Goal: Check status

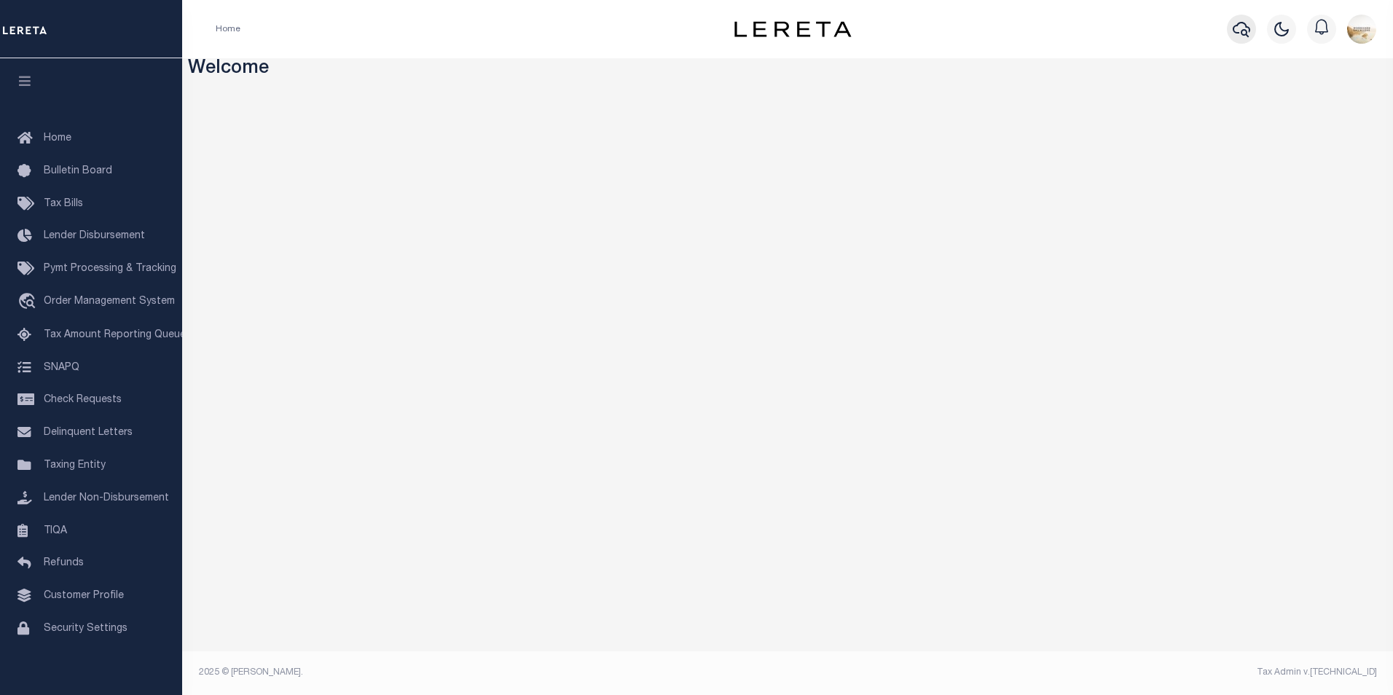
click at [1234, 34] on button "button" at bounding box center [1241, 29] width 29 height 29
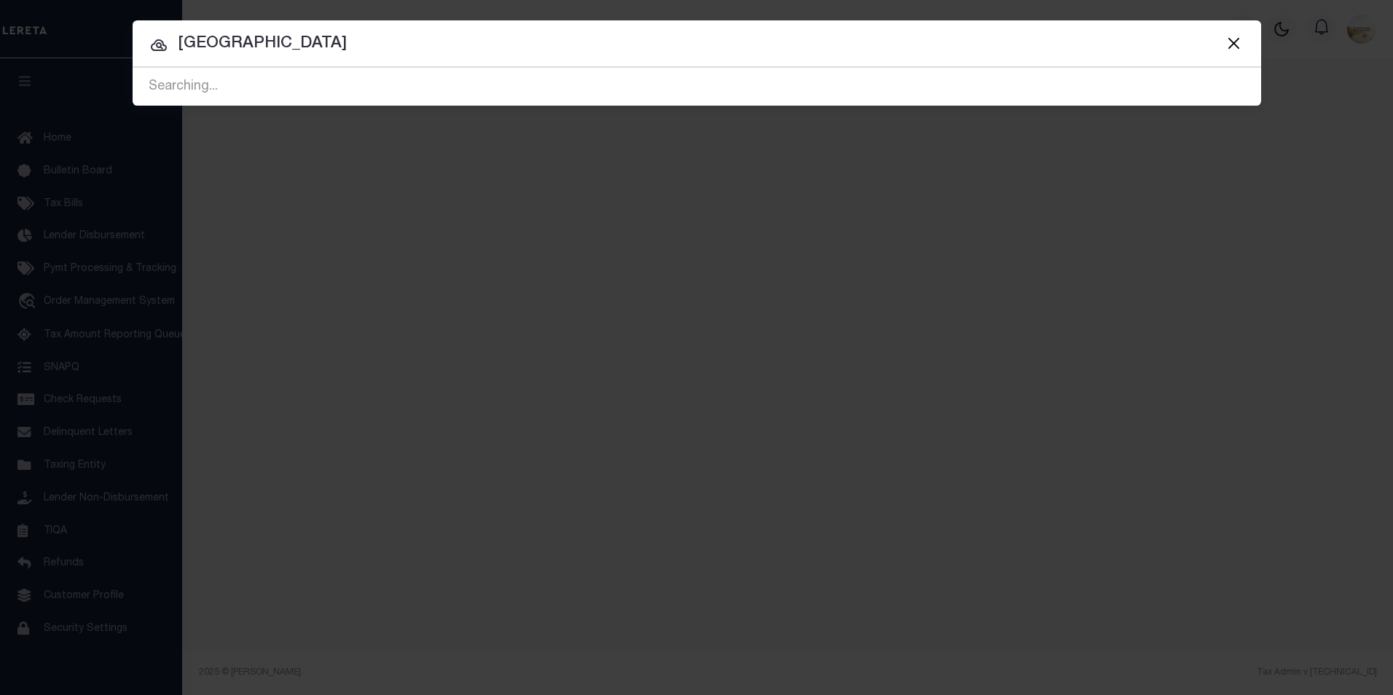
drag, startPoint x: 369, startPoint y: 47, endPoint x: 64, endPoint y: 12, distance: 307.3
click at [64, 12] on div "Include Loans TBM Customers Borrowers Payments (Lender Non-Disb) Payments (Lend…" at bounding box center [696, 347] width 1393 height 695
type input "91791"
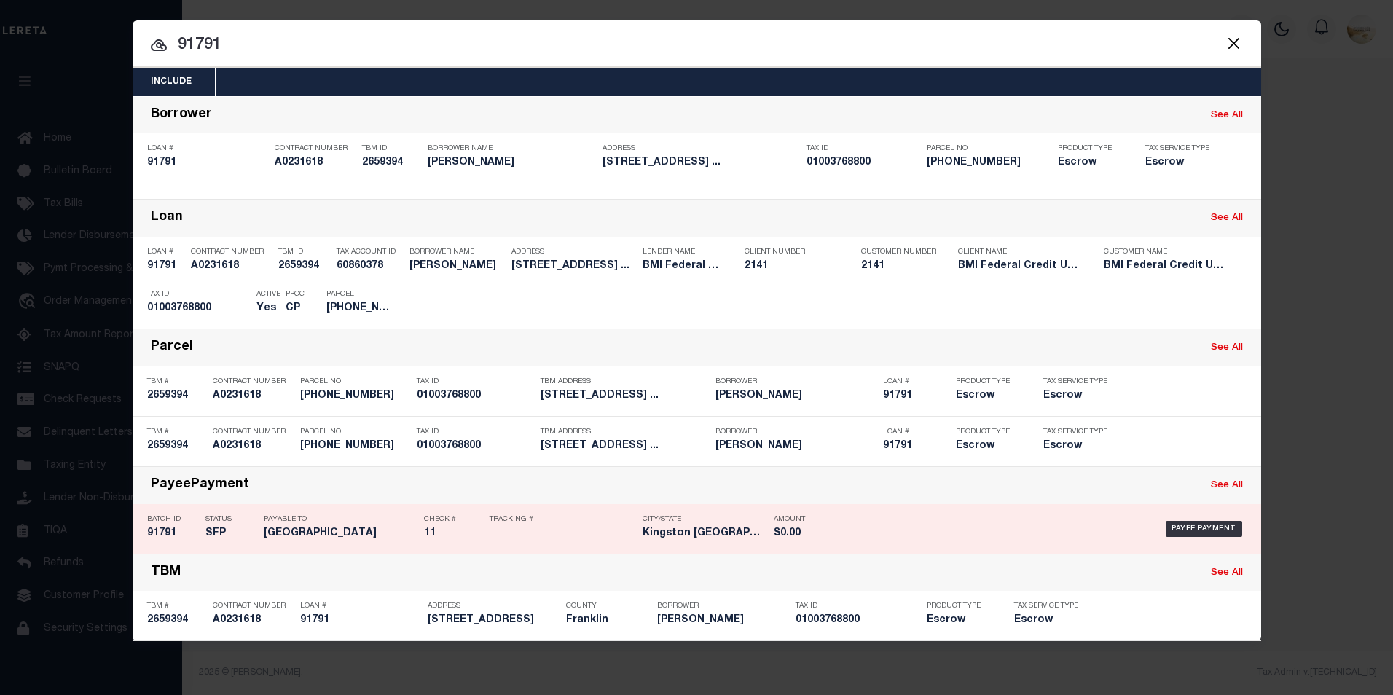
click at [163, 530] on h5 "91791" at bounding box center [172, 534] width 51 height 12
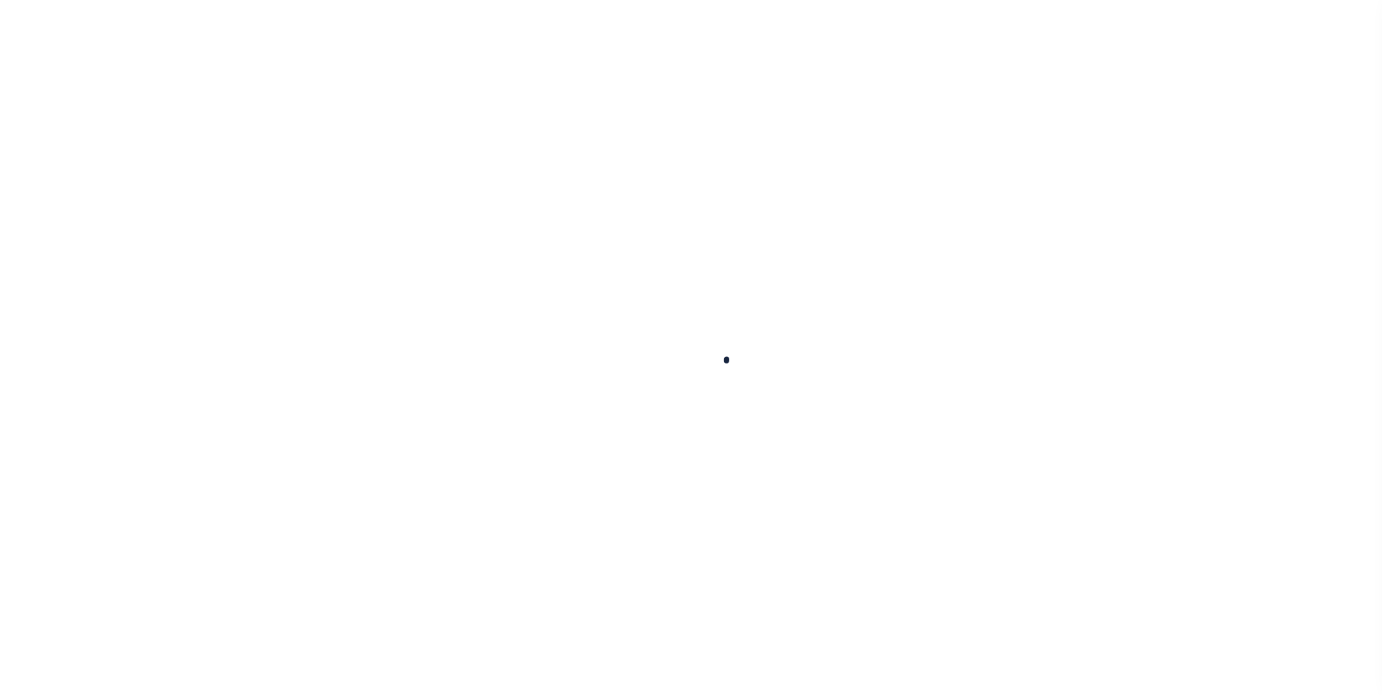
select select "RFP"
type input "[DATE]"
type input "$65,586.57"
select select "CHK"
select select "[PERSON_NAME]"
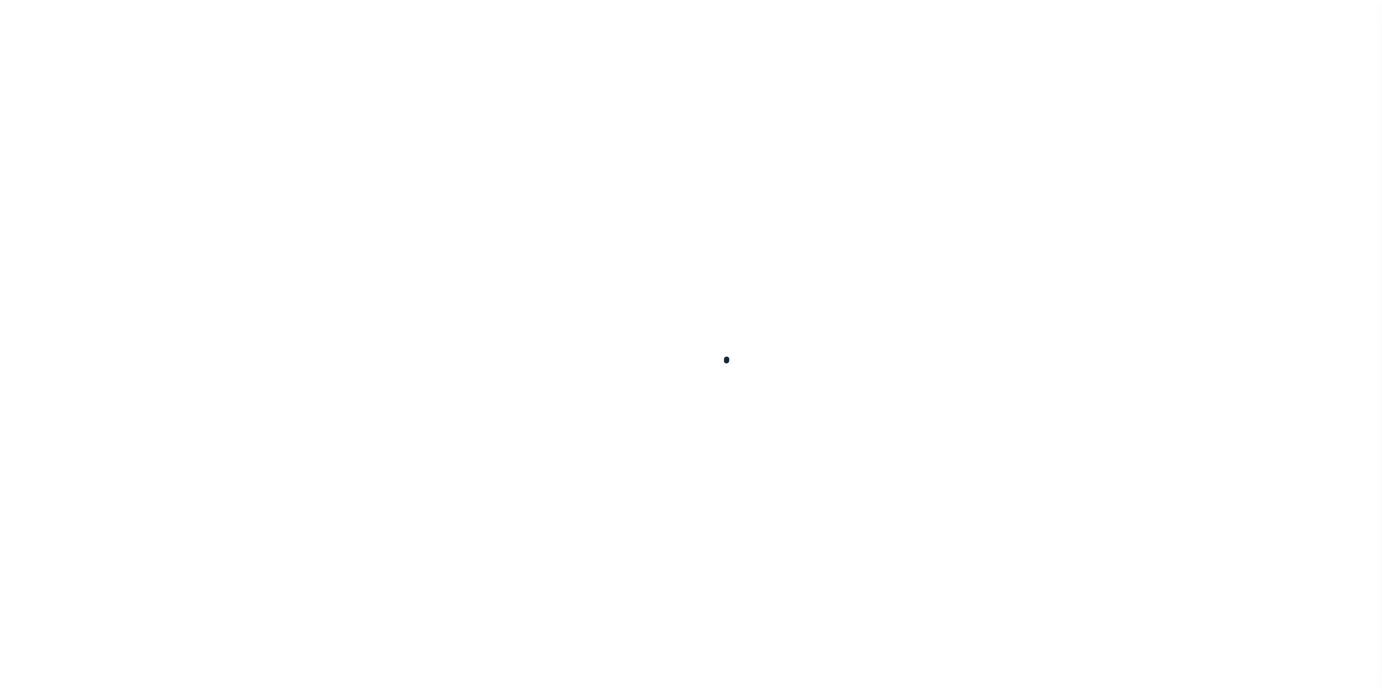
checkbox input "true"
type input "N"
radio input "true"
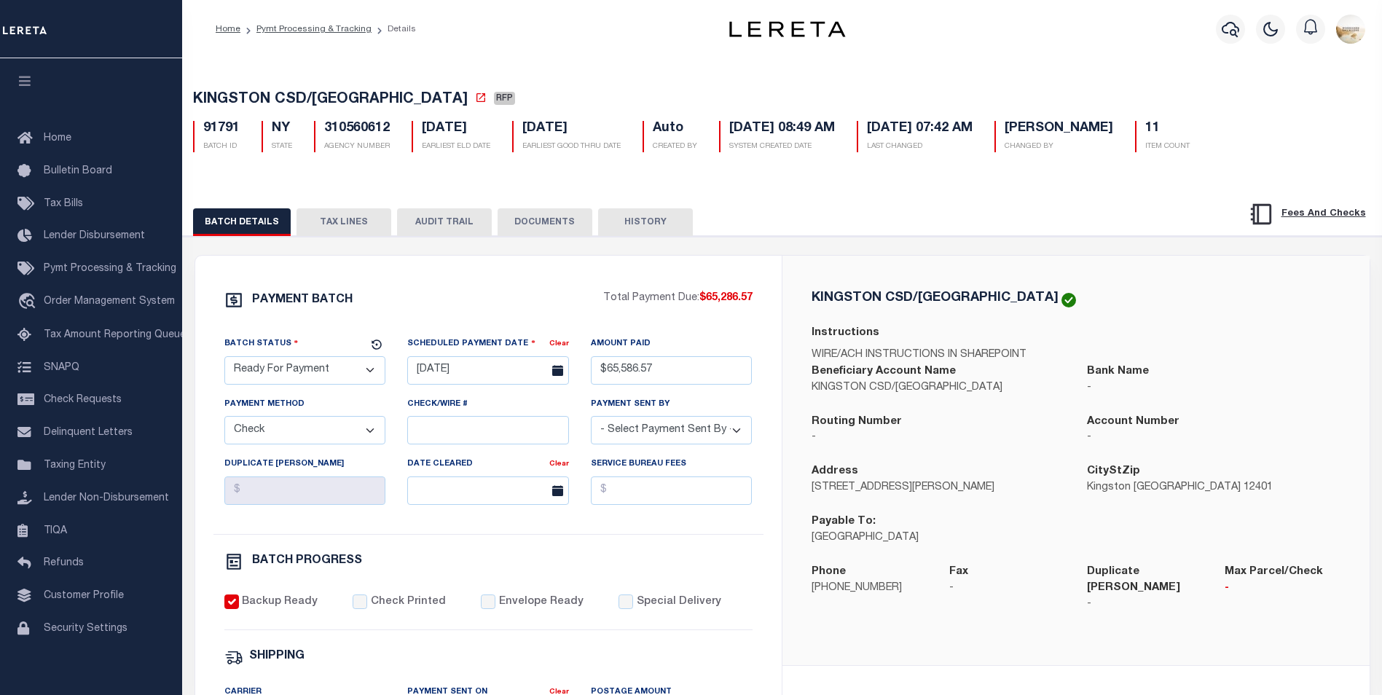
click at [459, 218] on button "AUDIT TRAIL" at bounding box center [444, 222] width 95 height 28
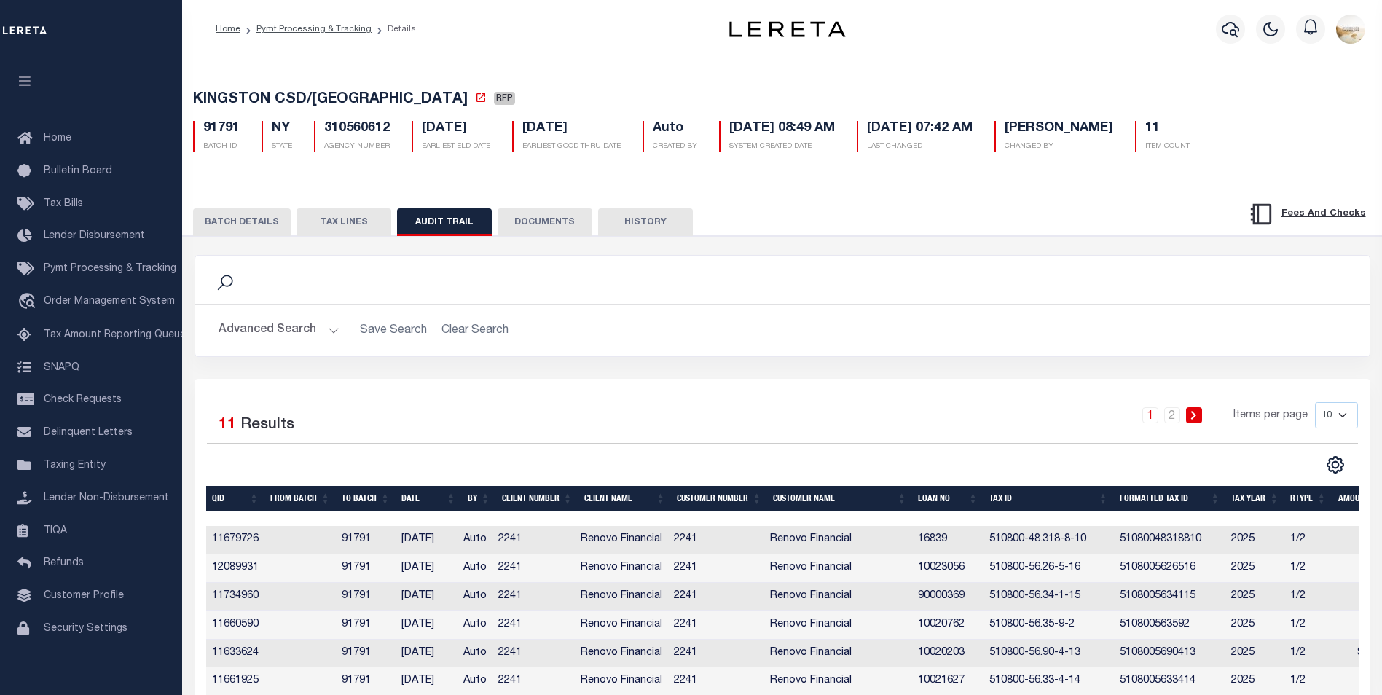
click at [358, 224] on button "TAX LINES" at bounding box center [344, 222] width 95 height 28
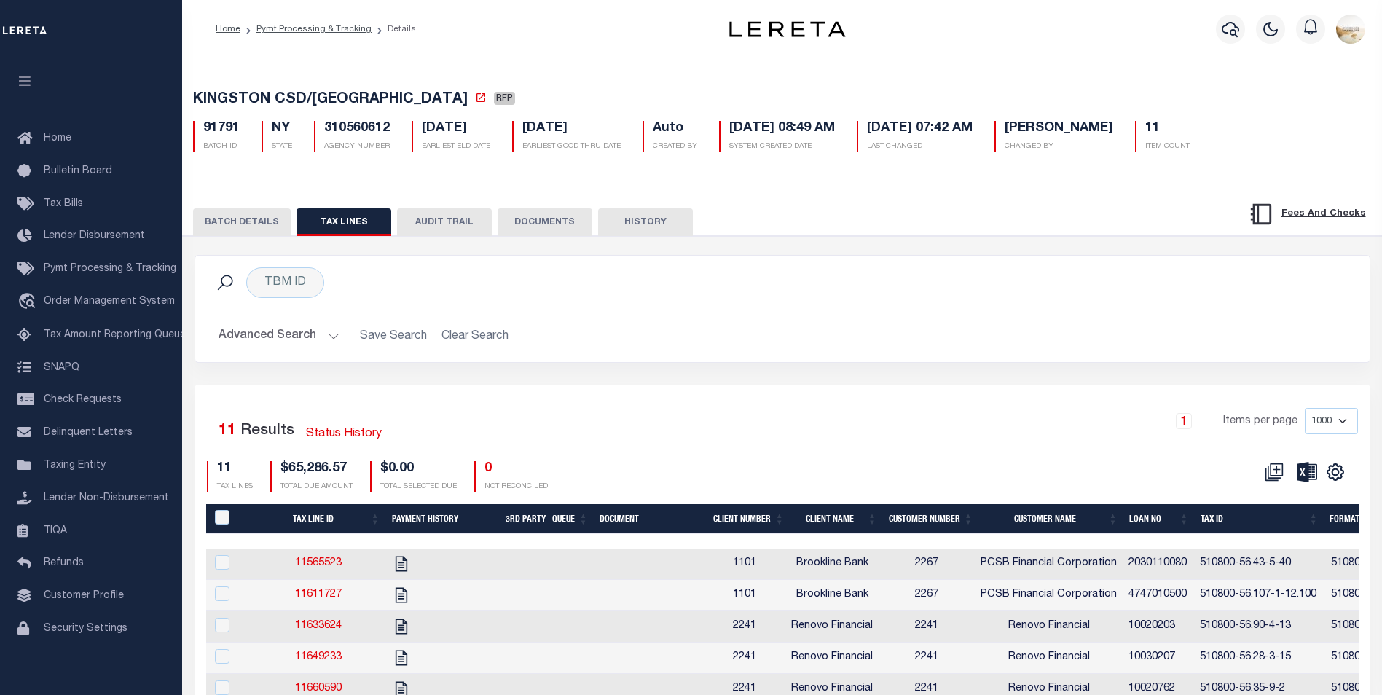
click at [262, 222] on button "BATCH DETAILS" at bounding box center [242, 222] width 98 height 28
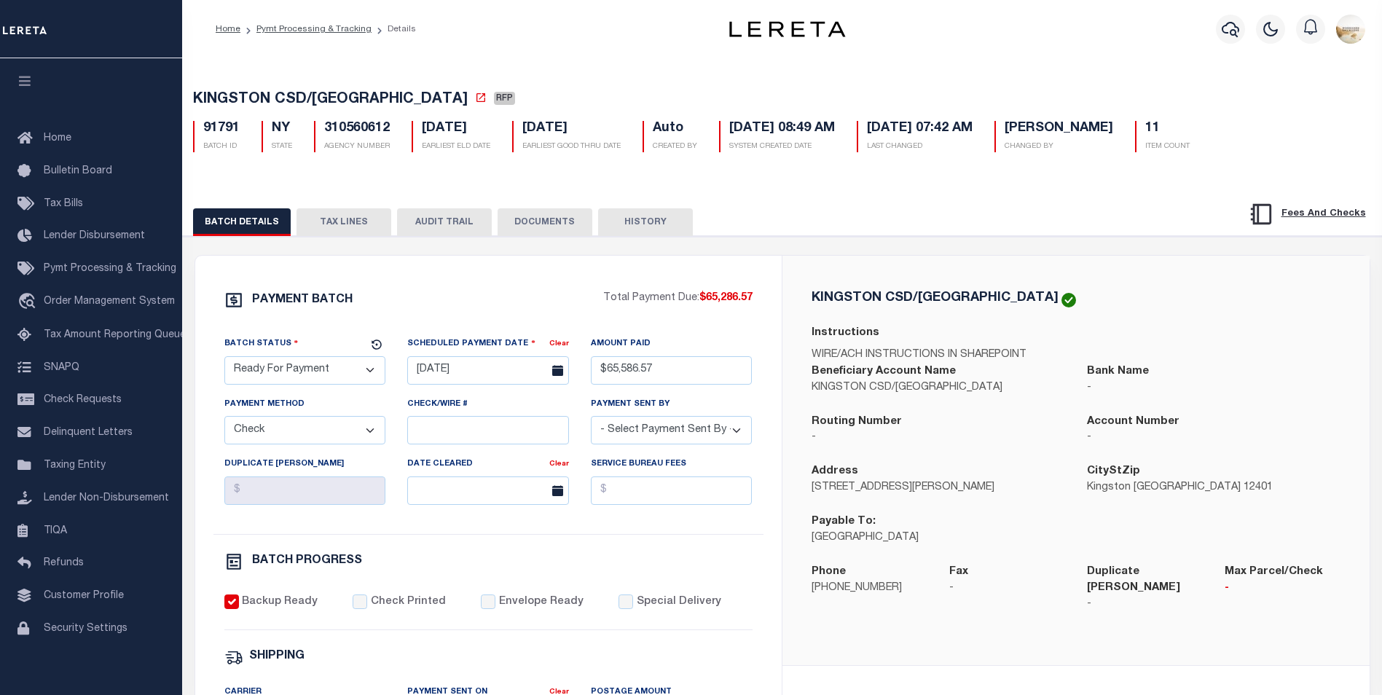
click at [356, 213] on button "TAX LINES" at bounding box center [344, 222] width 95 height 28
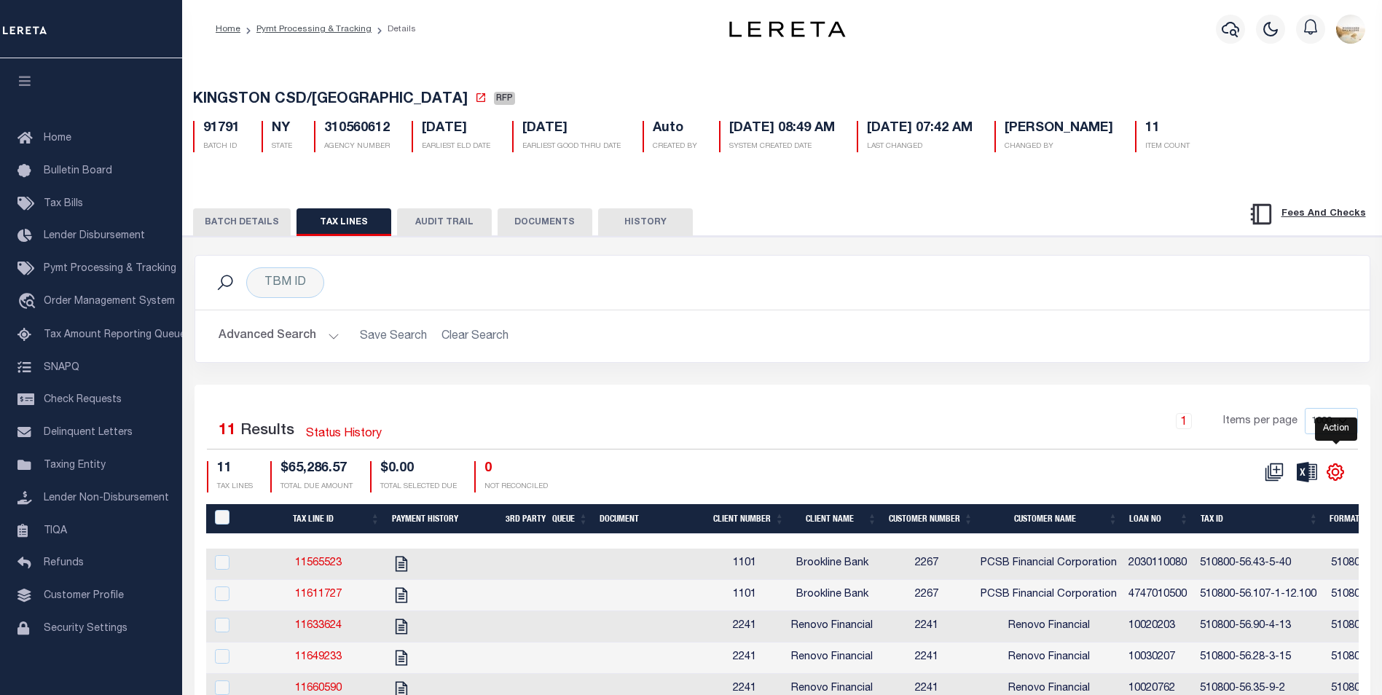
click at [1344, 469] on icon "" at bounding box center [1335, 472] width 19 height 19
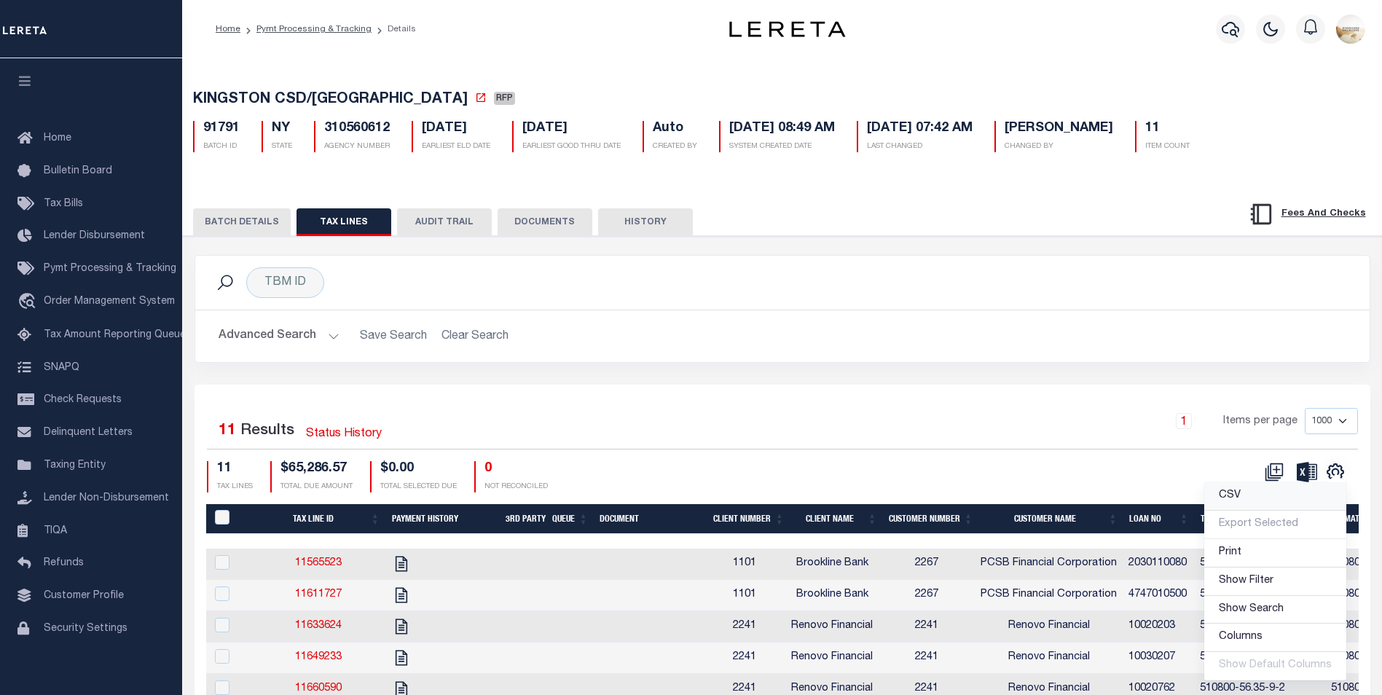
click at [1290, 494] on link "CSV" at bounding box center [1276, 496] width 142 height 28
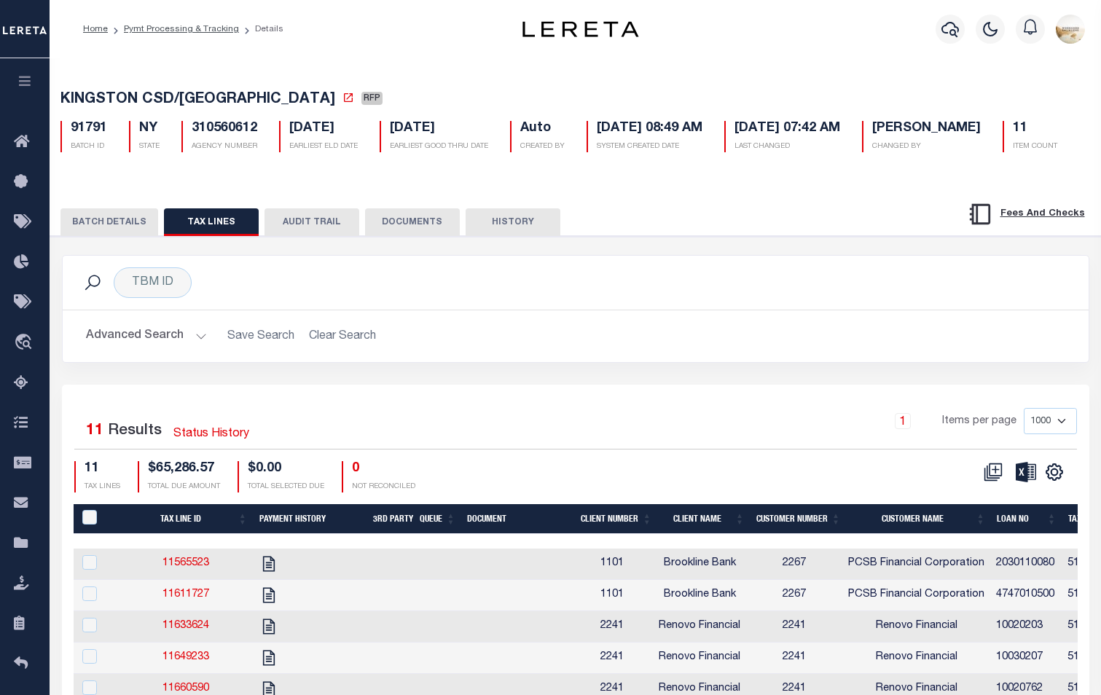
drag, startPoint x: 827, startPoint y: 47, endPoint x: 367, endPoint y: 184, distance: 480.5
click at [827, 47] on div "Profile Sign out" at bounding box center [878, 29] width 425 height 51
click at [93, 235] on button "BATCH DETAILS" at bounding box center [109, 222] width 98 height 28
